Goal: Transaction & Acquisition: Purchase product/service

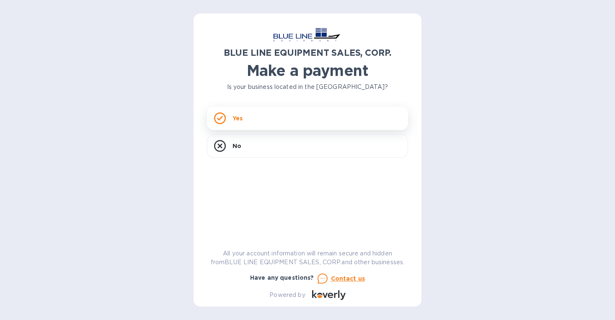
click at [225, 115] on icon at bounding box center [220, 118] width 12 height 12
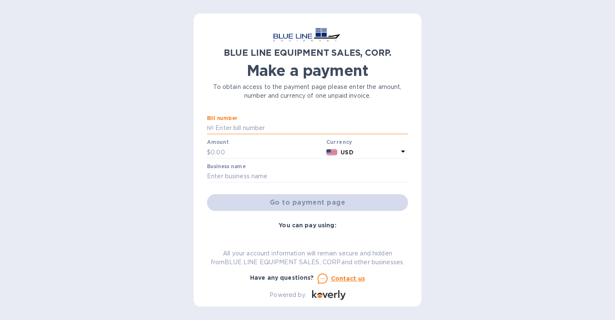
click at [255, 127] on input "text" at bounding box center [311, 128] width 194 height 13
type input "I43250732928"
type input "3,300"
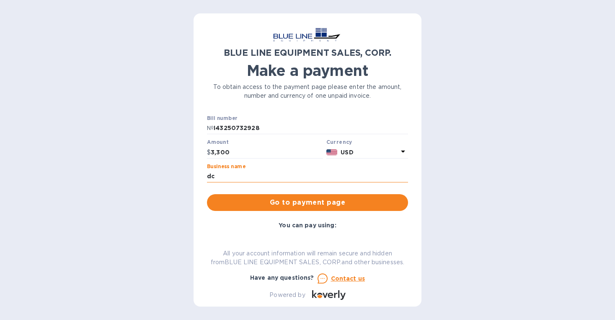
type input "d"
type input "DCS PROPERTY MANAGEMENT LLC"
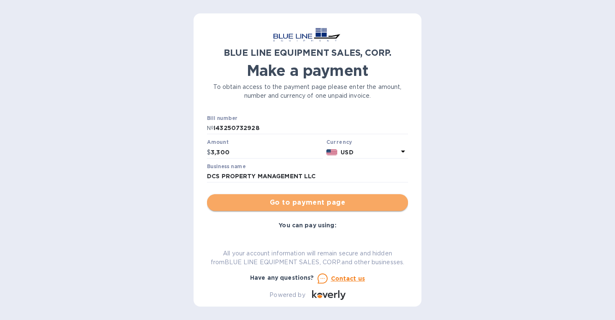
click at [312, 204] on span "Go to payment page" at bounding box center [308, 202] width 188 height 10
